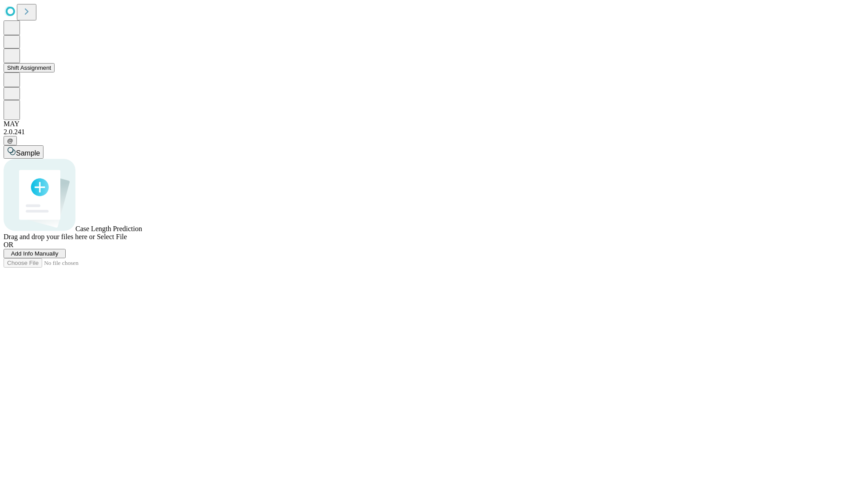
click at [55, 72] on button "Shift Assignment" at bounding box center [29, 67] width 51 height 9
